Goal: Information Seeking & Learning: Compare options

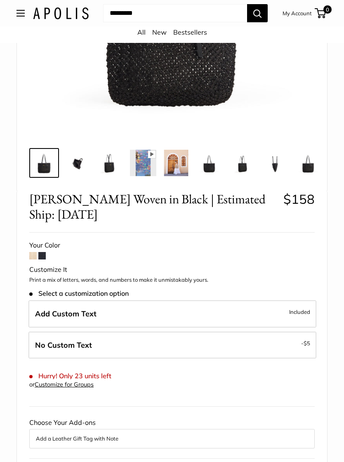
scroll to position [217, 0]
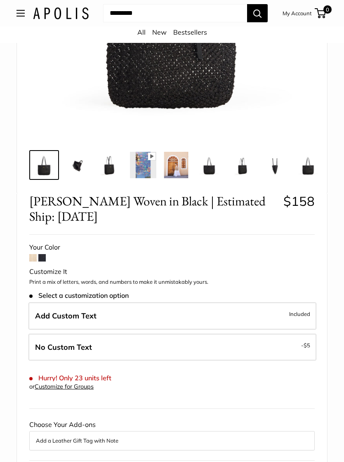
click at [32, 257] on span at bounding box center [32, 257] width 7 height 7
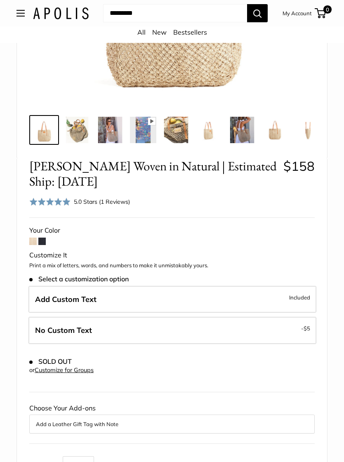
scroll to position [250, 0]
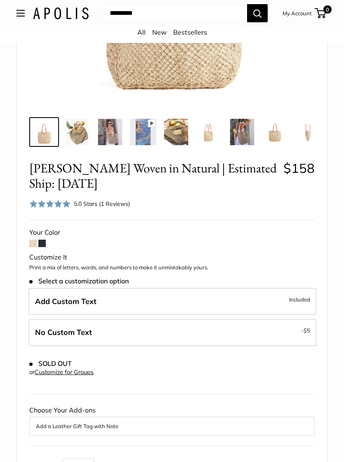
click at [42, 242] on span at bounding box center [41, 243] width 7 height 7
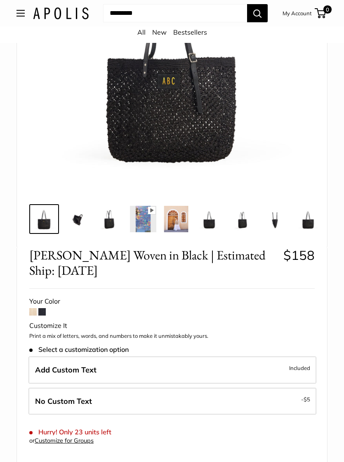
scroll to position [162, 0]
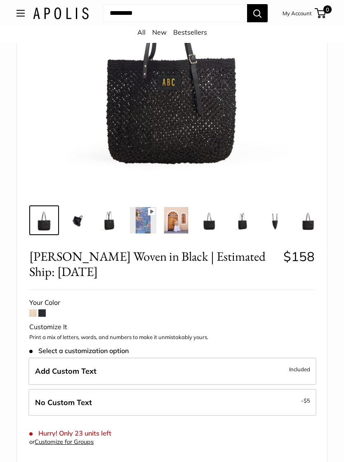
click at [33, 315] on span at bounding box center [32, 312] width 7 height 7
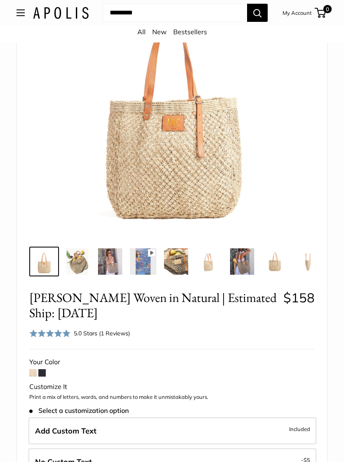
scroll to position [120, 0]
click at [115, 261] on img at bounding box center [110, 261] width 26 height 26
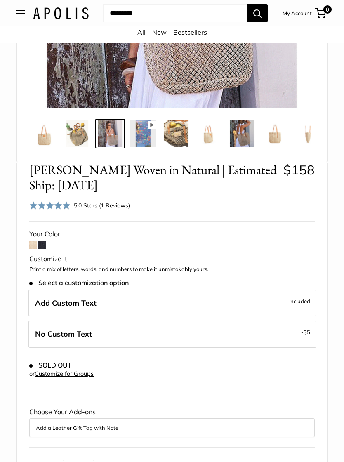
scroll to position [253, 0]
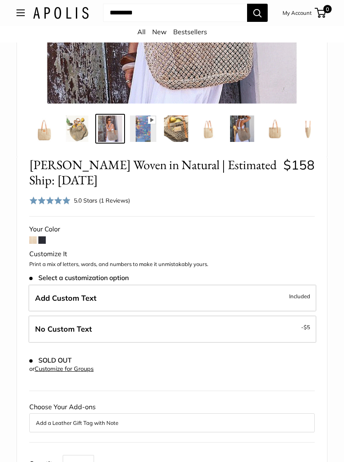
click at [114, 198] on div "5.0 Stars (1 Reviews)" at bounding box center [102, 200] width 56 height 9
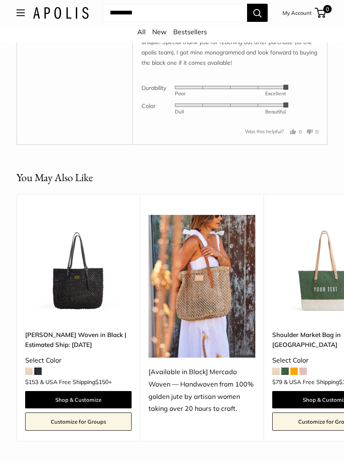
scroll to position [1749, 0]
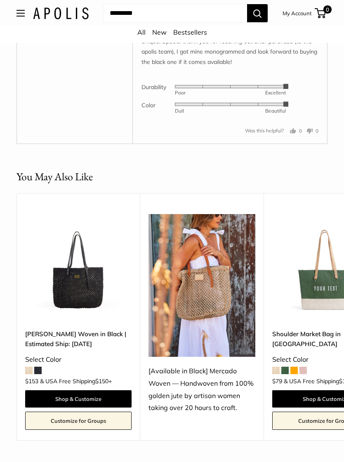
click at [74, 329] on link "[PERSON_NAME] Woven in Black | Estimated Ship: [DATE]" at bounding box center [78, 338] width 106 height 19
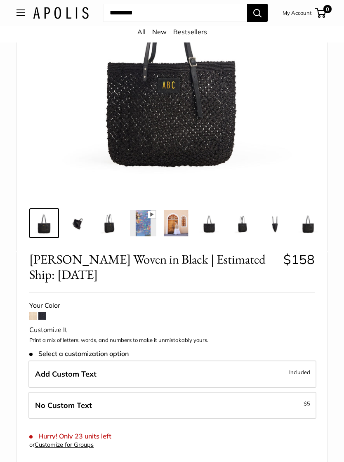
scroll to position [150, 0]
